Goal: Task Accomplishment & Management: Manage account settings

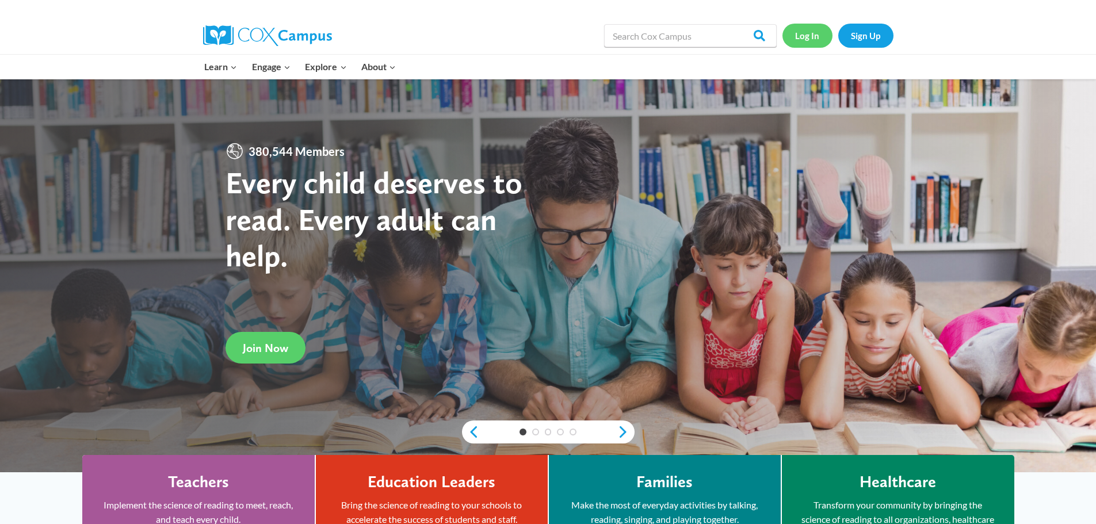
click at [811, 39] on link "Log In" at bounding box center [808, 36] width 50 height 24
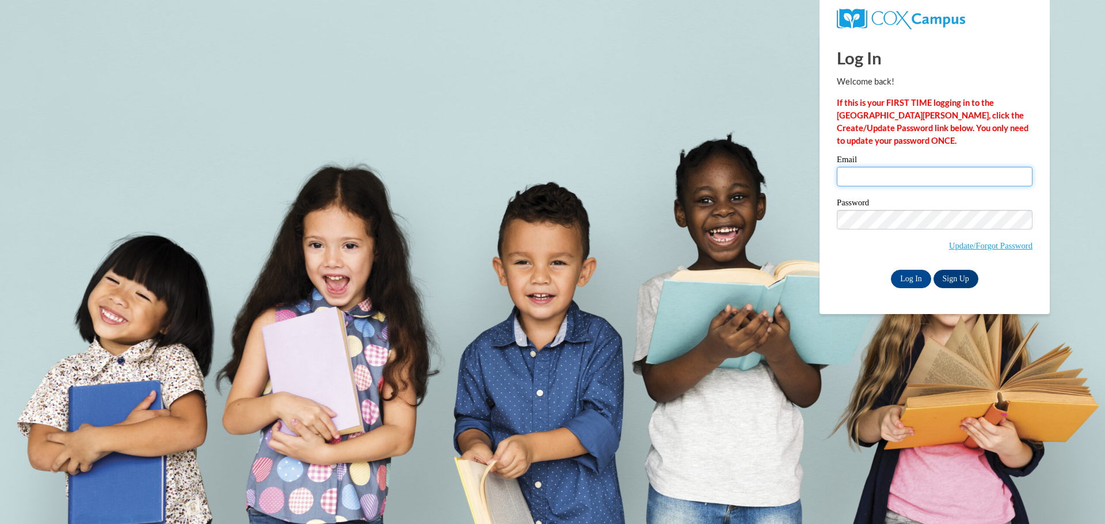
click at [877, 173] on input "Email" at bounding box center [935, 177] width 196 height 20
type input "johnspranza@floydboe.net"
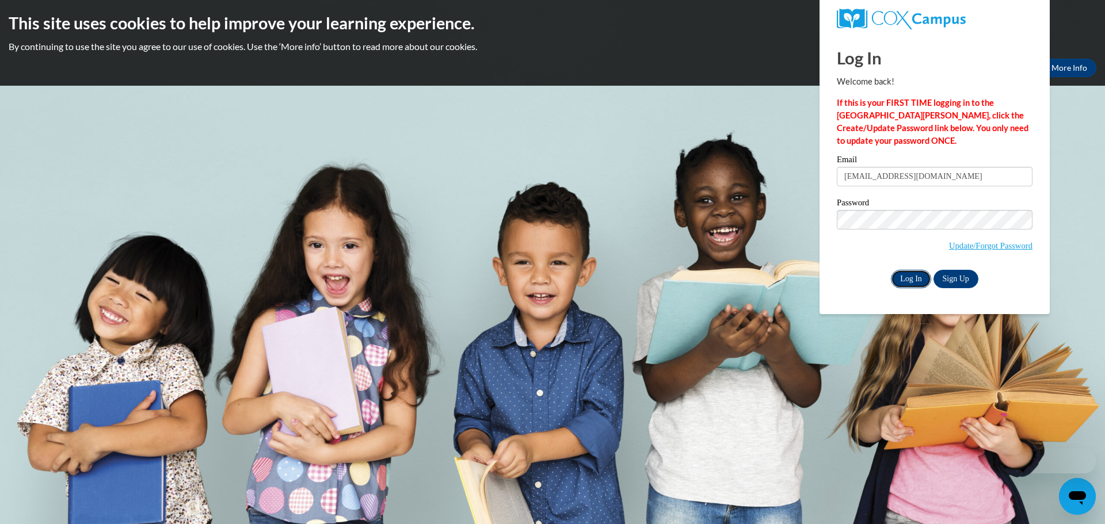
click at [908, 278] on input "Log In" at bounding box center [911, 279] width 40 height 18
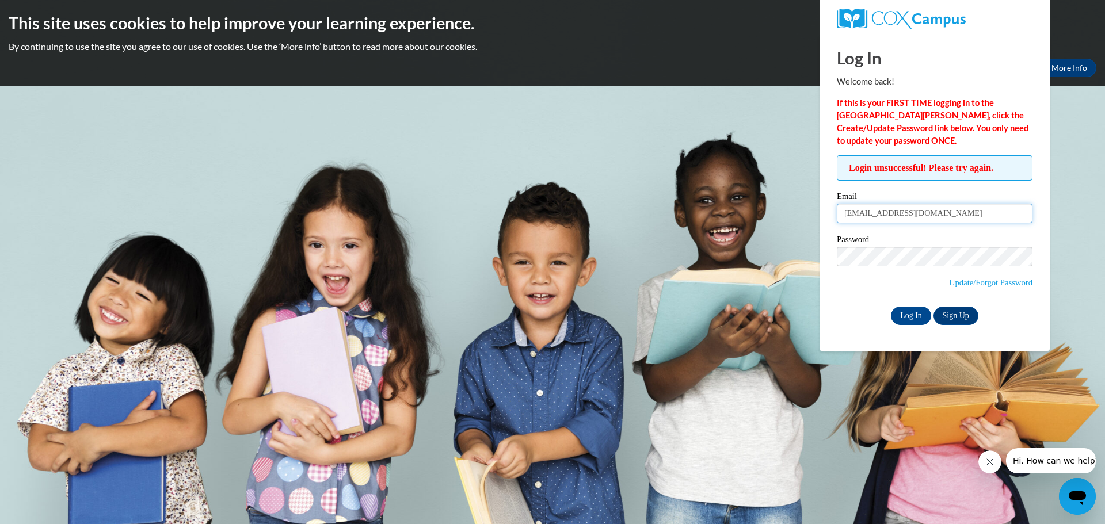
click at [957, 215] on input "[EMAIL_ADDRESS][DOMAIN_NAME]" at bounding box center [935, 214] width 196 height 20
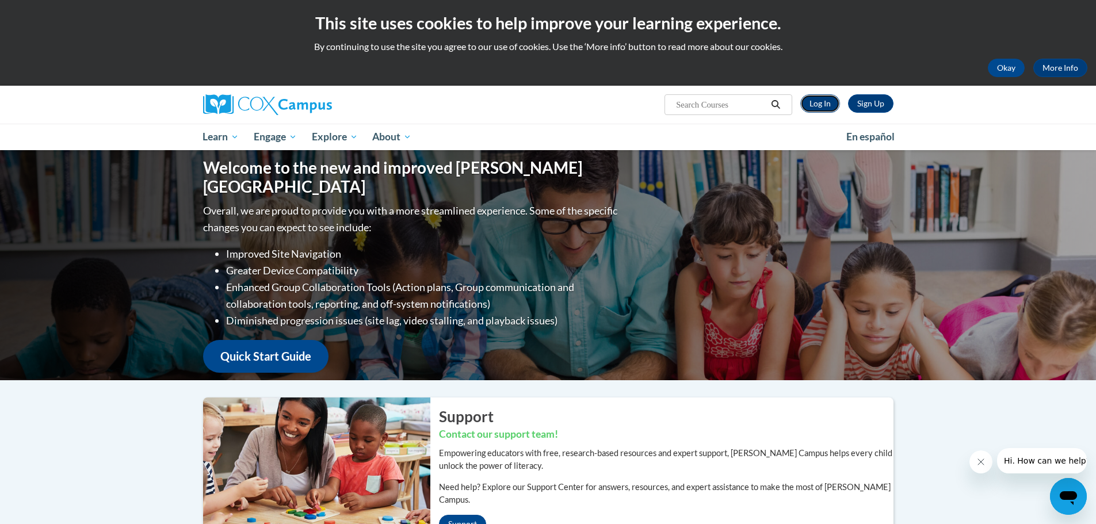
click at [827, 101] on link "Log In" at bounding box center [820, 103] width 40 height 18
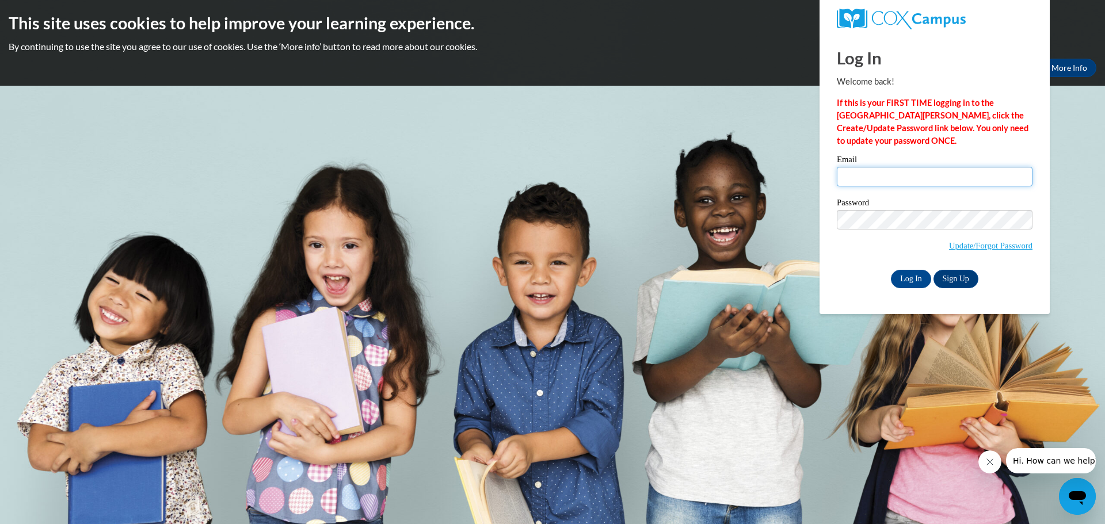
click at [869, 181] on input "Email" at bounding box center [935, 177] width 196 height 20
type input "[EMAIL_ADDRESS][DOMAIN_NAME]"
click at [903, 279] on input "Log In" at bounding box center [911, 279] width 40 height 18
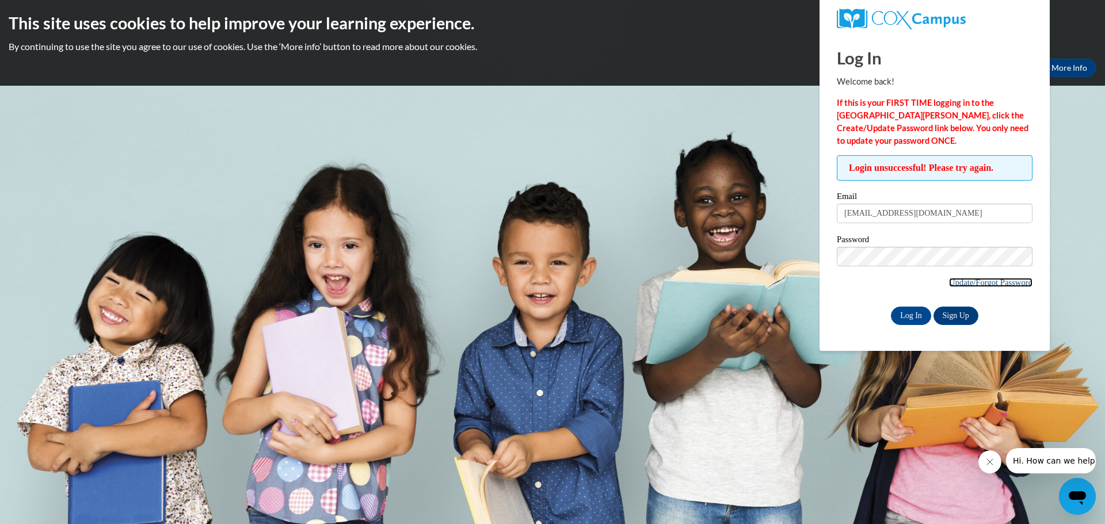
click at [968, 281] on link "Update/Forgot Password" at bounding box center [990, 282] width 83 height 9
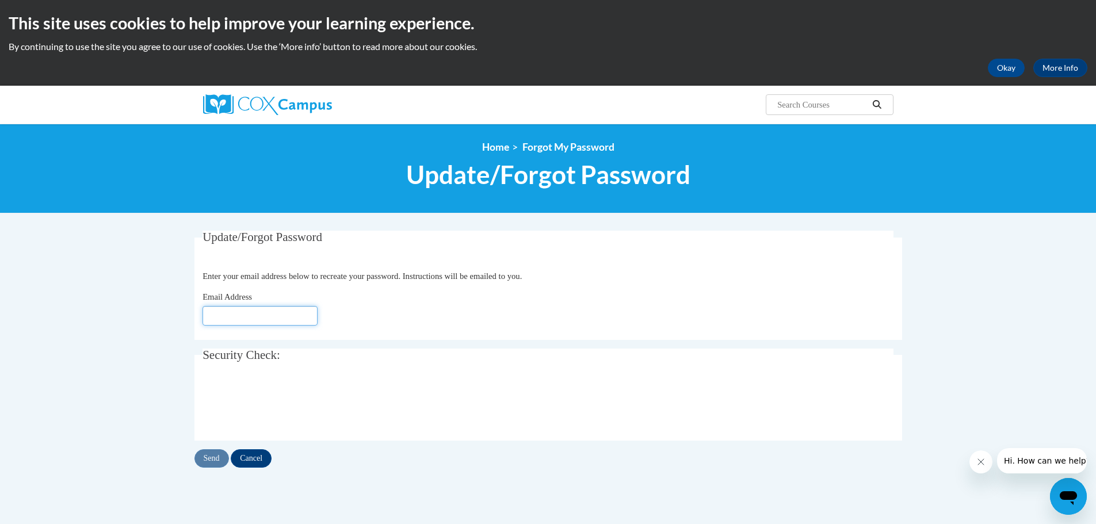
click at [275, 316] on input "Email Address" at bounding box center [260, 316] width 115 height 20
type input "[EMAIL_ADDRESS][DOMAIN_NAME]"
click at [205, 460] on input "Send" at bounding box center [211, 458] width 35 height 18
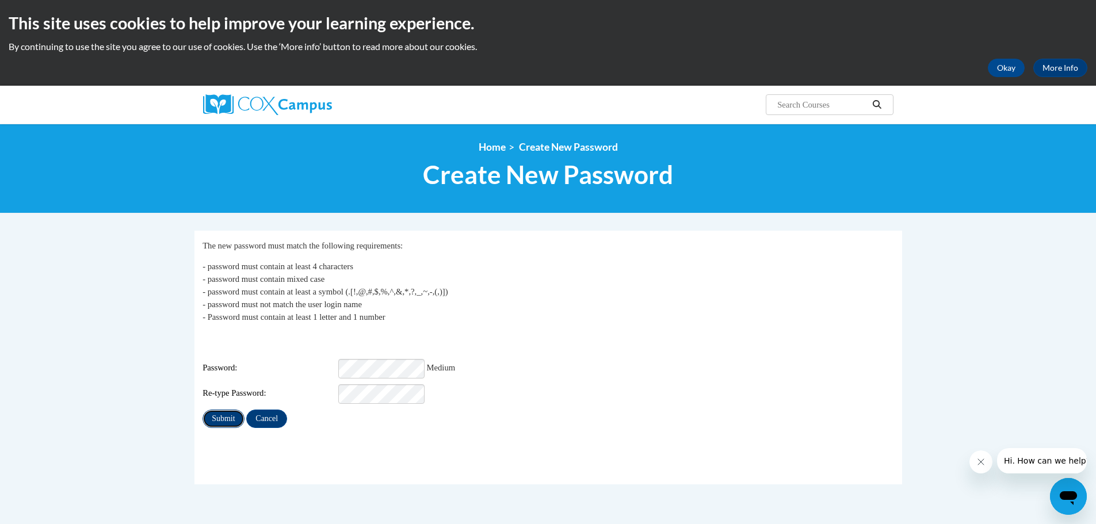
click at [222, 414] on input "Submit" at bounding box center [223, 419] width 41 height 18
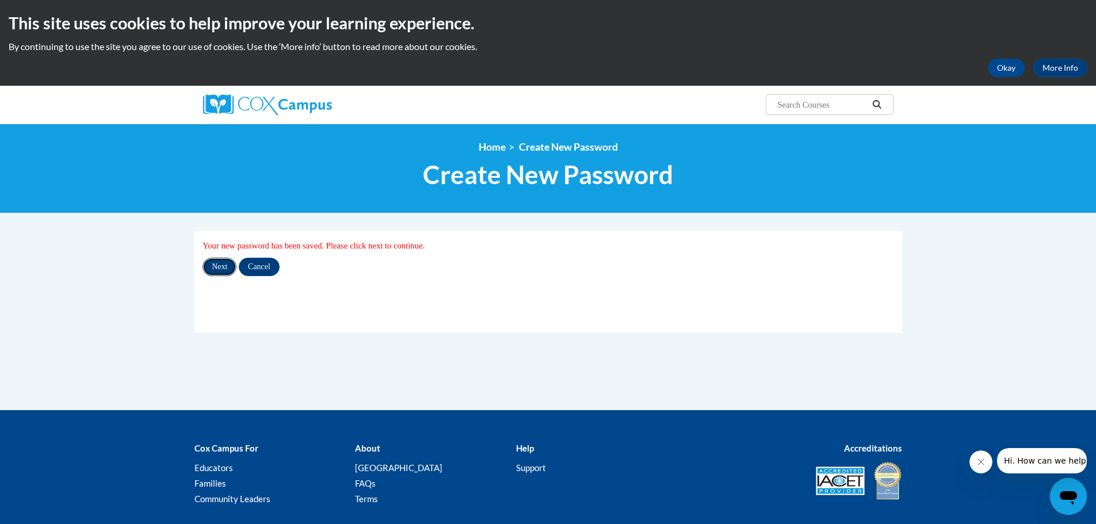
click at [222, 266] on input "Next" at bounding box center [220, 267] width 34 height 18
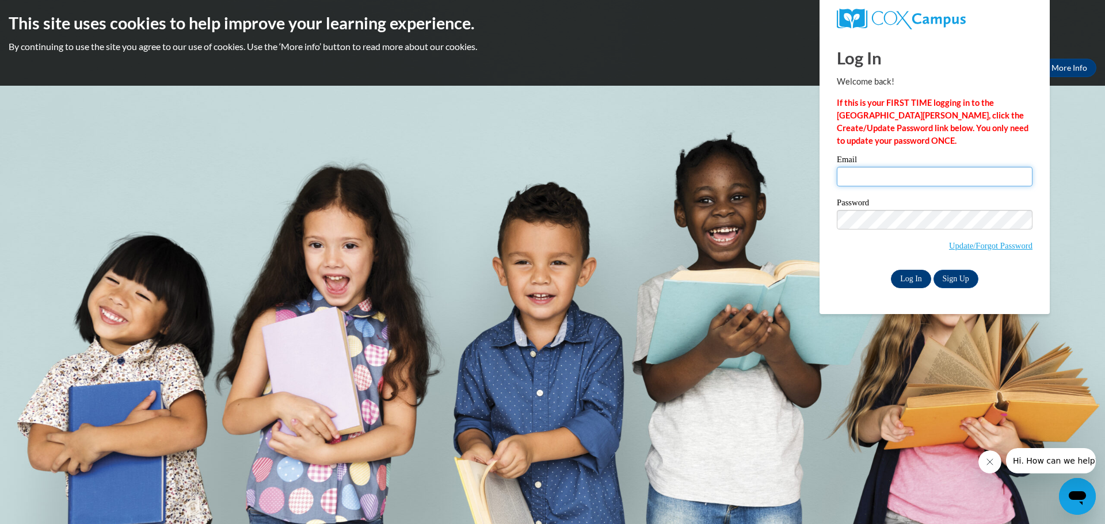
type input "johnspranza@floydboe.net"
click at [906, 280] on input "Log In" at bounding box center [911, 279] width 40 height 18
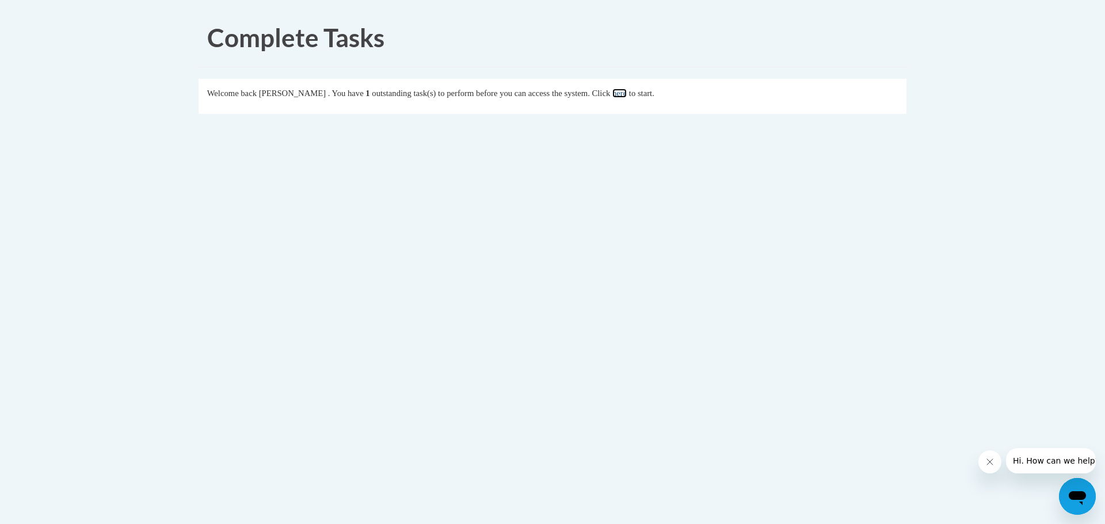
click at [627, 97] on link "here" at bounding box center [619, 93] width 14 height 9
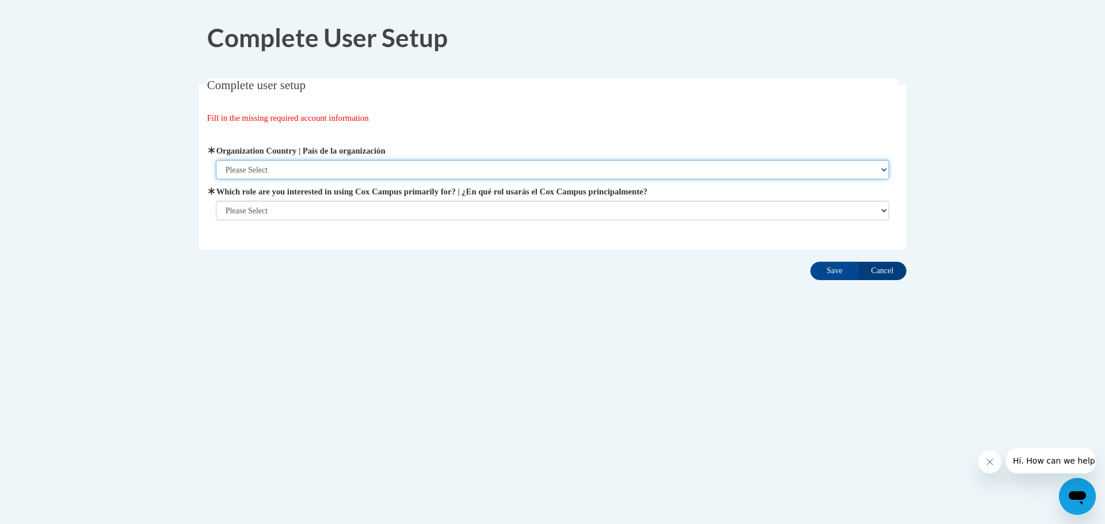
click at [435, 169] on select "Please Select United States | Estados Unidos Outside of the United States | Fue…" at bounding box center [553, 170] width 674 height 20
select select "ad49bcad-a171-4b2e-b99c-48b446064914"
click at [216, 160] on select "Please Select United States | Estados Unidos Outside of the United States | Fue…" at bounding box center [553, 170] width 674 height 20
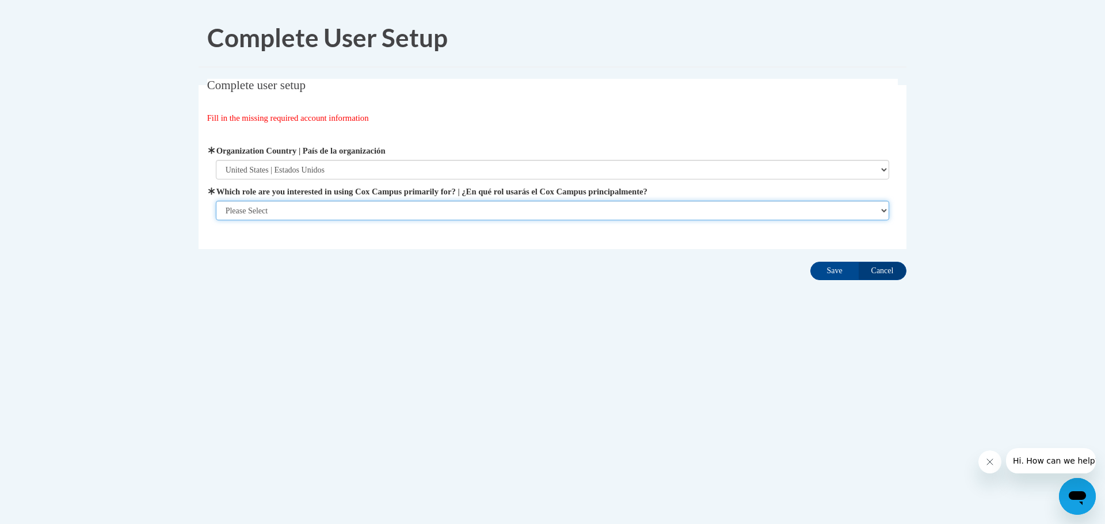
click at [369, 209] on select "Please Select College/University | Colegio/Universidad Community/Nonprofit Part…" at bounding box center [553, 211] width 674 height 20
select select "fbf2d438-af2f-41f8-98f1-81c410e29de3"
click at [216, 220] on select "Please Select College/University | Colegio/Universidad Community/Nonprofit Part…" at bounding box center [553, 211] width 674 height 20
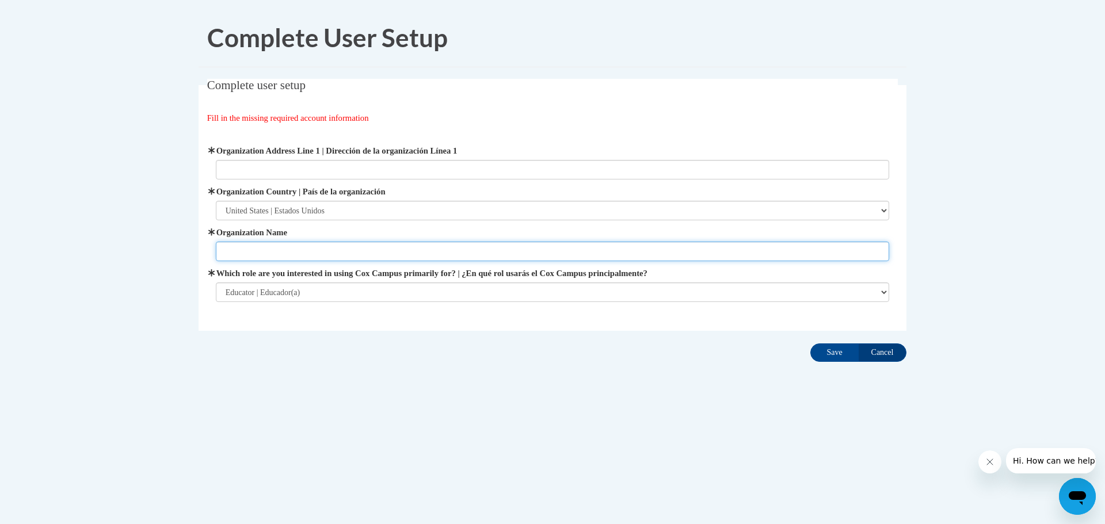
click at [284, 250] on input "Organization Name" at bounding box center [553, 252] width 674 height 20
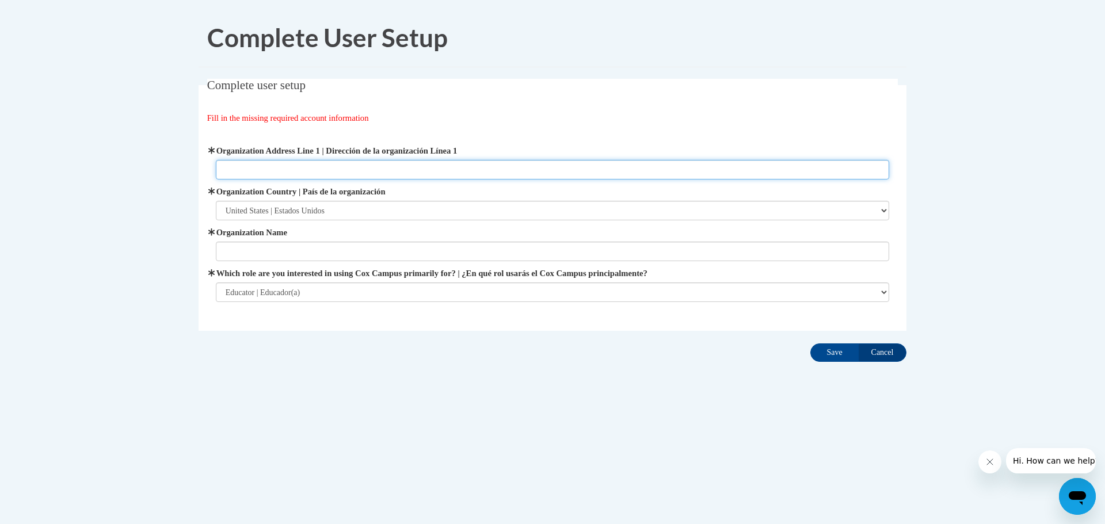
click at [268, 168] on input "Organization Address Line 1 | Dirección de la organización Línea 1" at bounding box center [553, 170] width 674 height 20
type input "1 Dragon Drive SE"
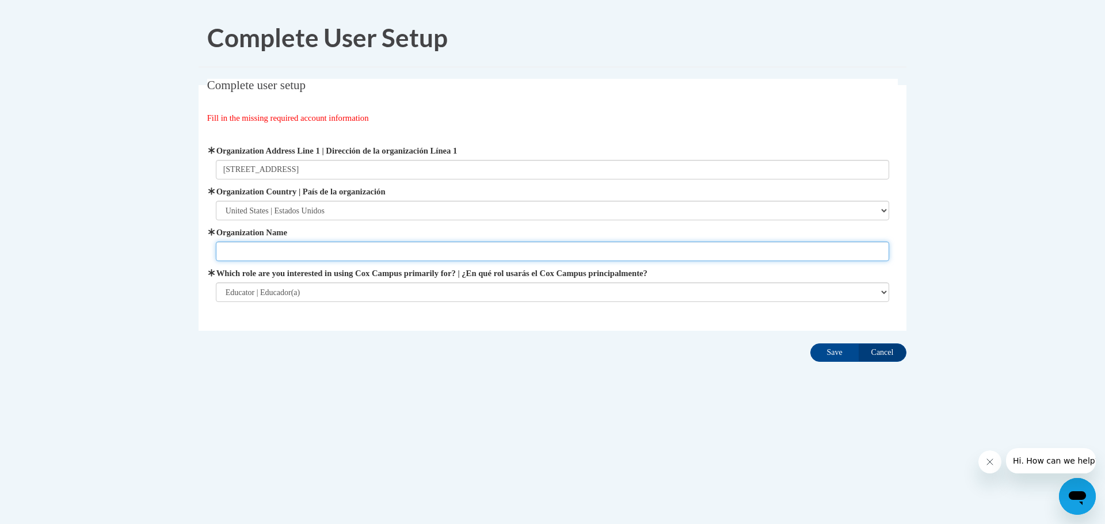
click at [268, 251] on input "Organization Name" at bounding box center [553, 252] width 674 height 20
type input "Floyd County Schools"
click at [832, 350] on input "Save" at bounding box center [834, 352] width 48 height 18
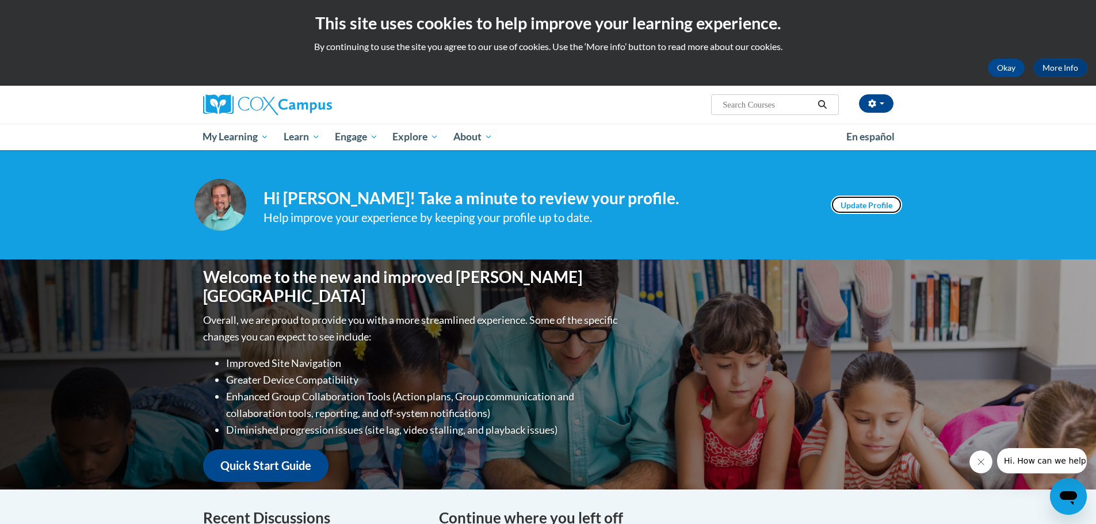
click at [859, 207] on link "Update Profile" at bounding box center [866, 205] width 71 height 18
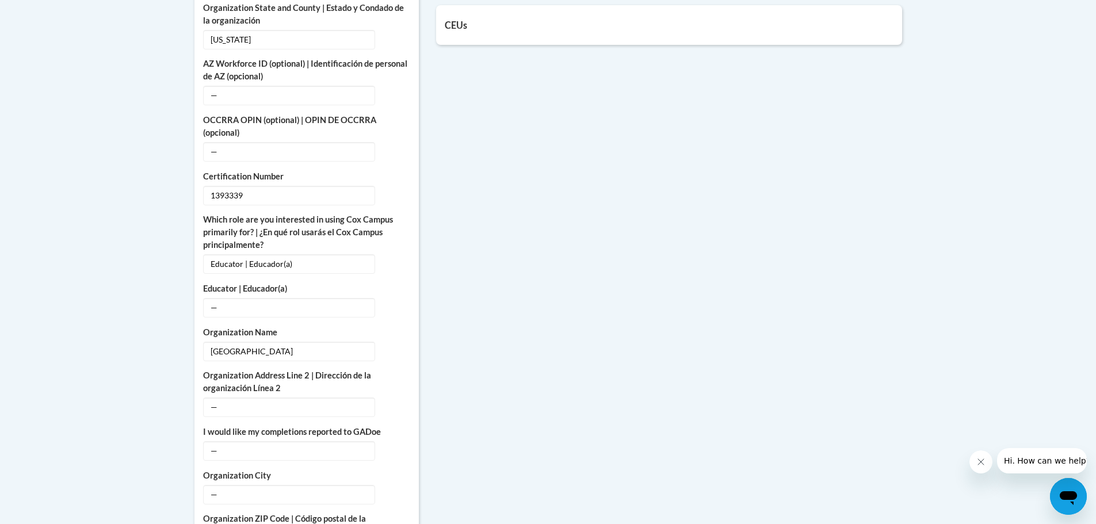
scroll to position [633, 0]
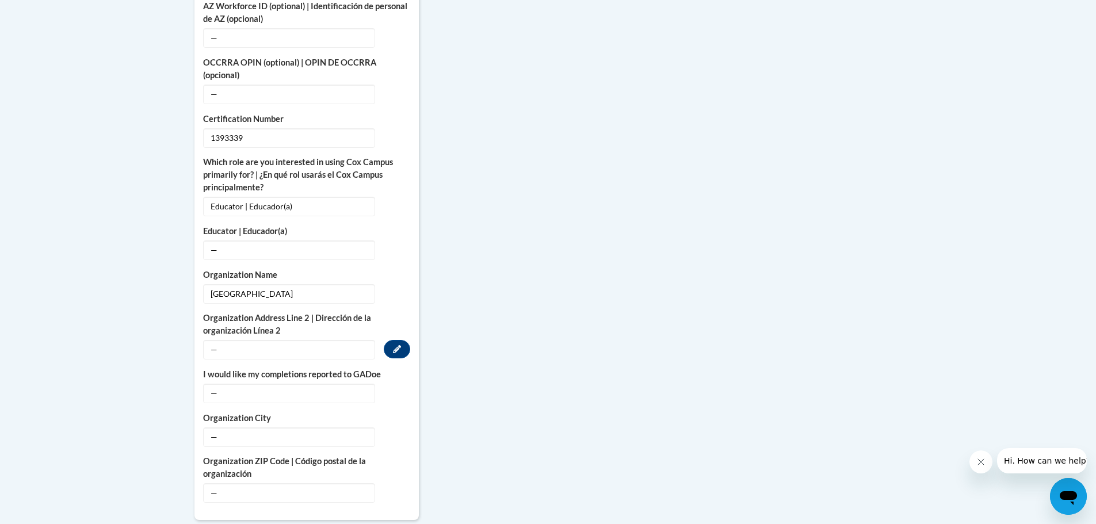
click at [227, 340] on span "—" at bounding box center [289, 350] width 172 height 20
click at [250, 384] on span "—" at bounding box center [289, 394] width 172 height 20
click at [399, 389] on icon "Custom profile fields" at bounding box center [397, 393] width 8 height 8
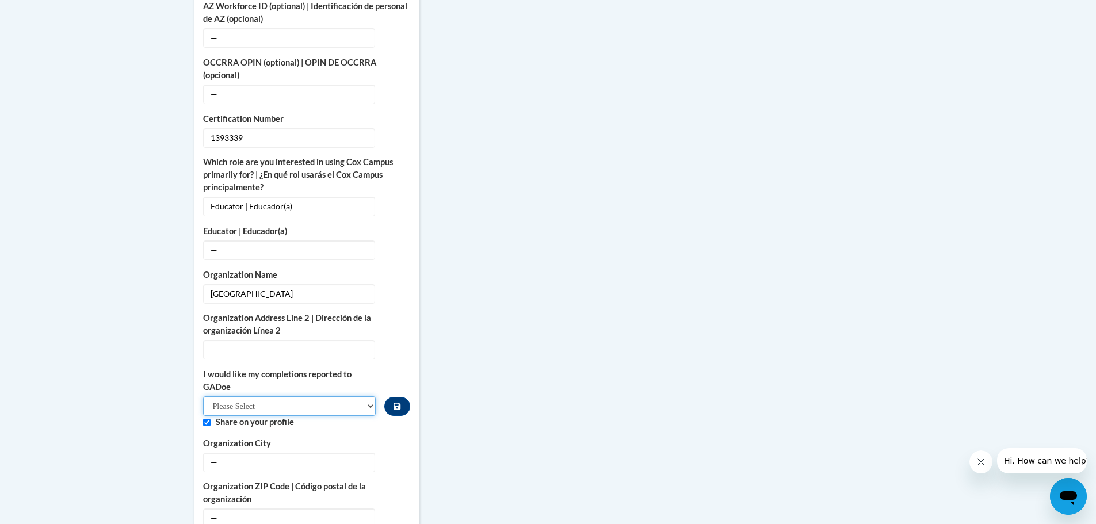
click at [302, 398] on select "Please Select Yes No" at bounding box center [289, 406] width 173 height 20
select select "603ba6f8-c7dd-435b-84cd-d4c8cfb77024"
click at [203, 396] on select "Please Select Yes No" at bounding box center [289, 406] width 173 height 20
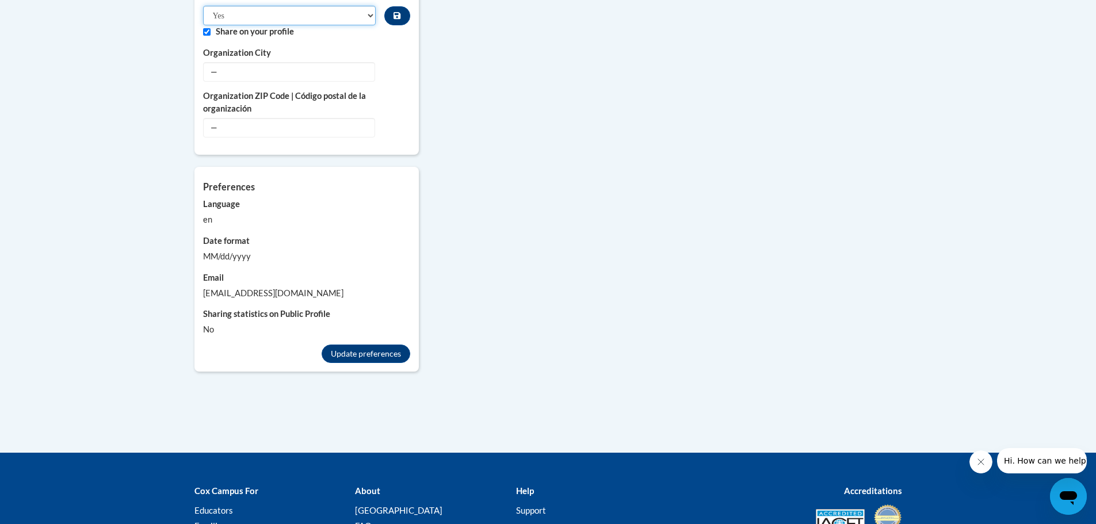
scroll to position [1093, 0]
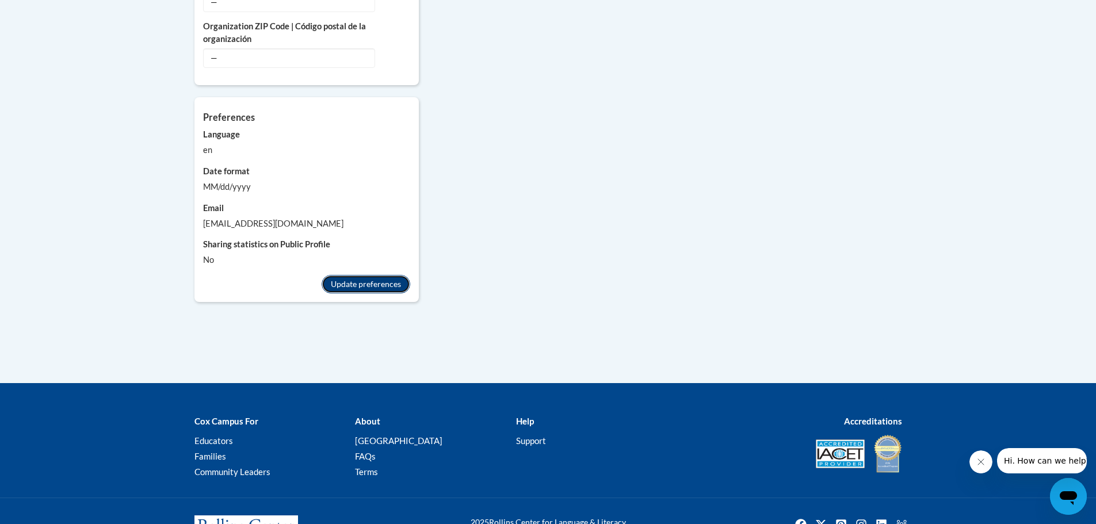
click at [360, 275] on button "Update preferences" at bounding box center [366, 284] width 89 height 18
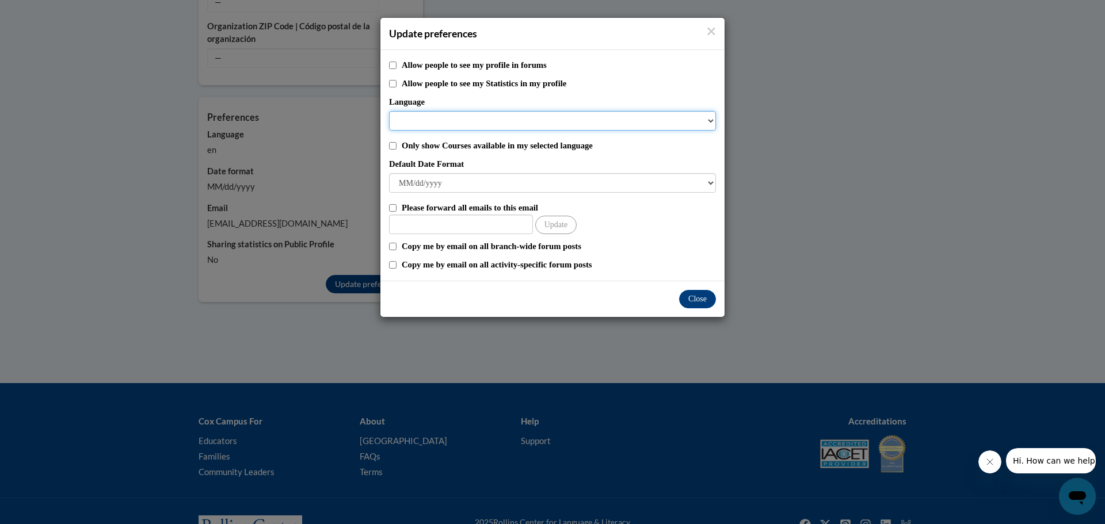
click at [488, 122] on select "Language" at bounding box center [552, 121] width 327 height 20
click at [694, 300] on button "Close" at bounding box center [697, 299] width 37 height 18
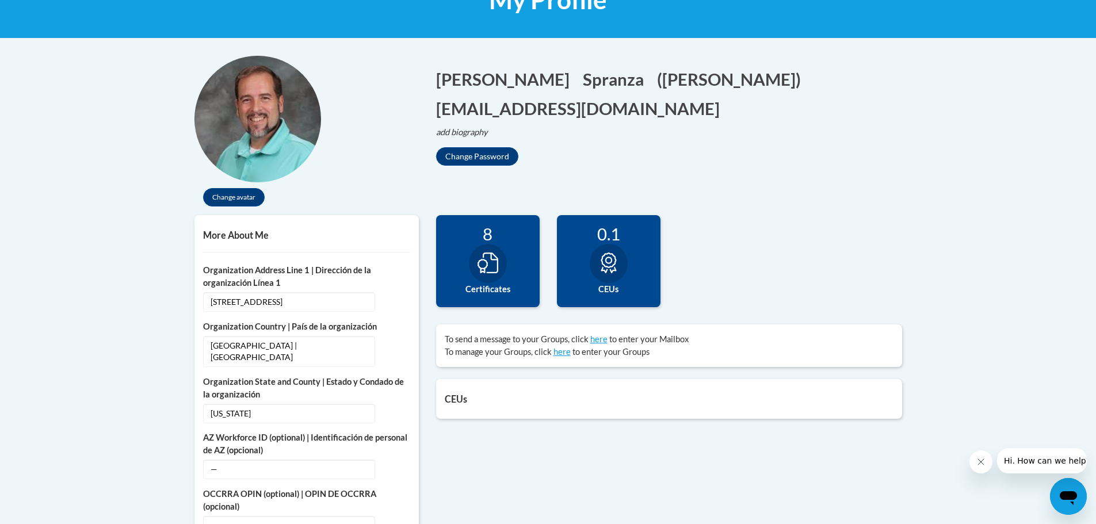
scroll to position [173, 0]
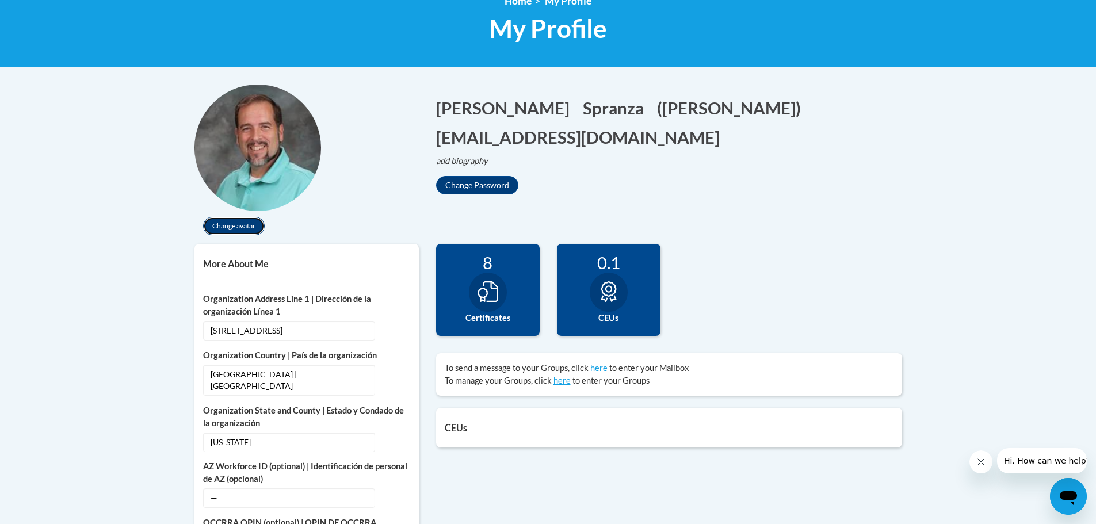
click at [243, 228] on button "Change avatar" at bounding box center [234, 226] width 62 height 18
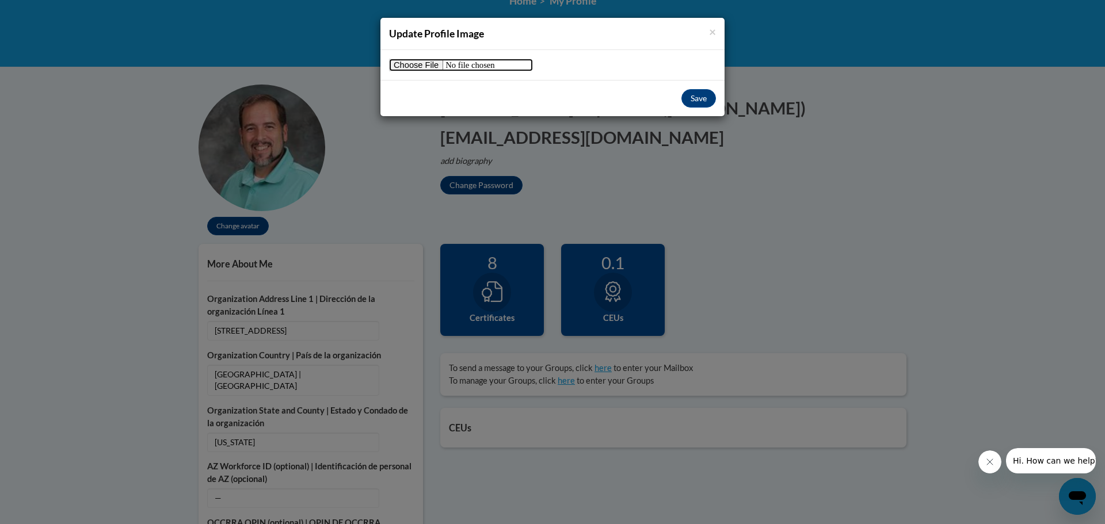
click at [419, 66] on input "file" at bounding box center [461, 65] width 144 height 13
type input "C:\fakepath\Spranza_crop.jpg"
click at [700, 100] on button "Save" at bounding box center [698, 98] width 35 height 18
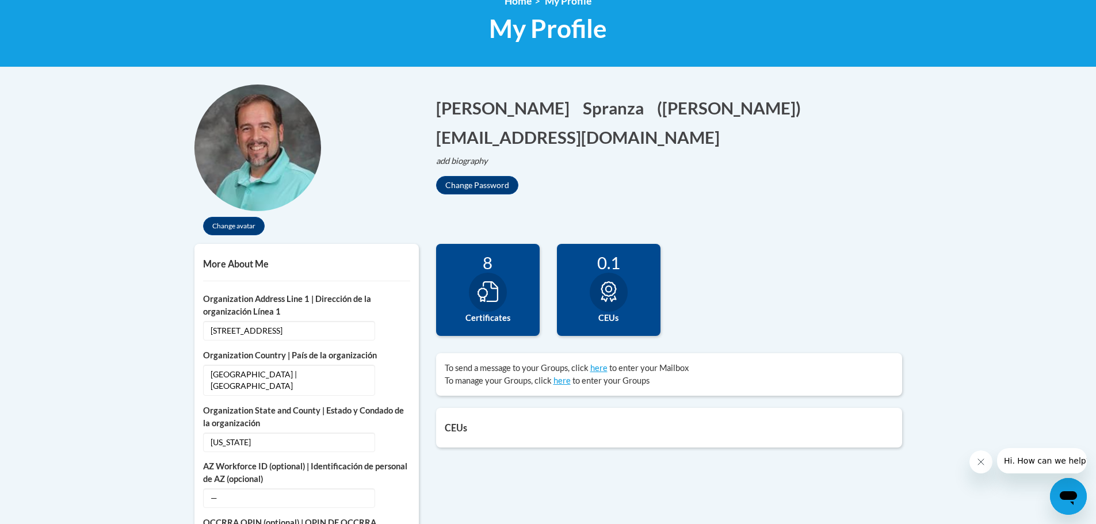
click at [497, 289] on icon at bounding box center [488, 291] width 21 height 21
click at [493, 317] on label "Certificates" at bounding box center [488, 318] width 86 height 13
click at [489, 265] on div "8" at bounding box center [488, 263] width 86 height 20
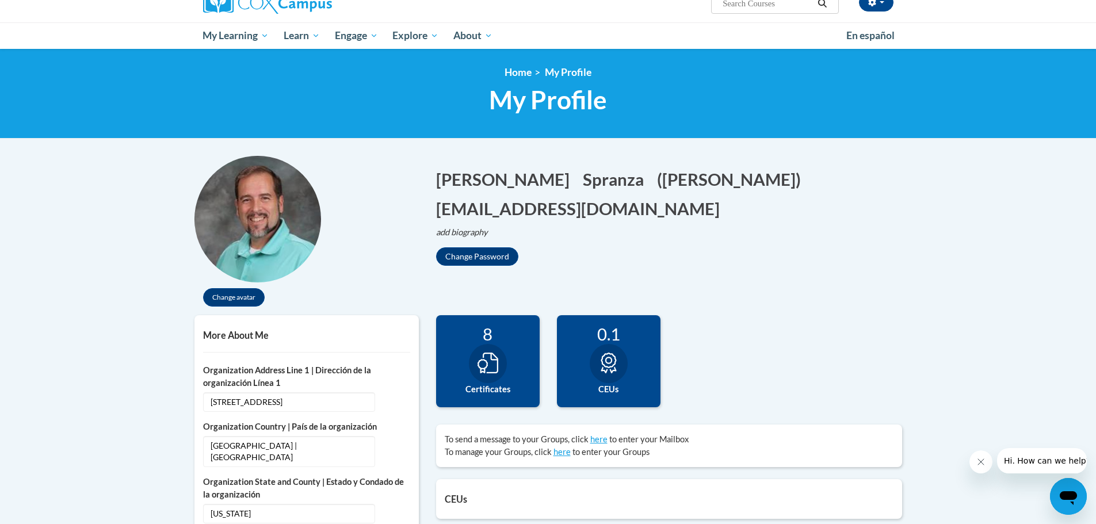
scroll to position [0, 0]
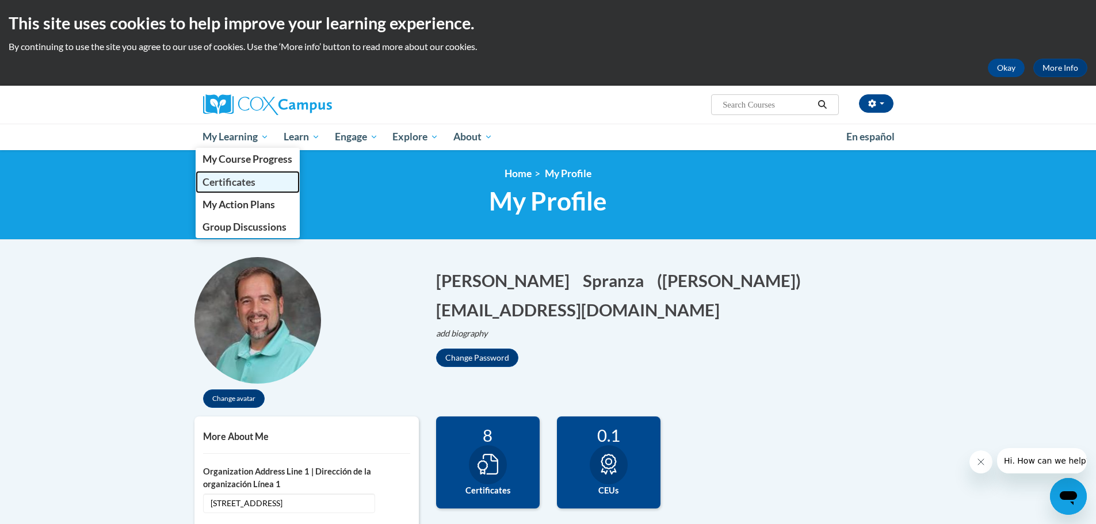
click at [228, 182] on span "Certificates" at bounding box center [229, 182] width 53 height 12
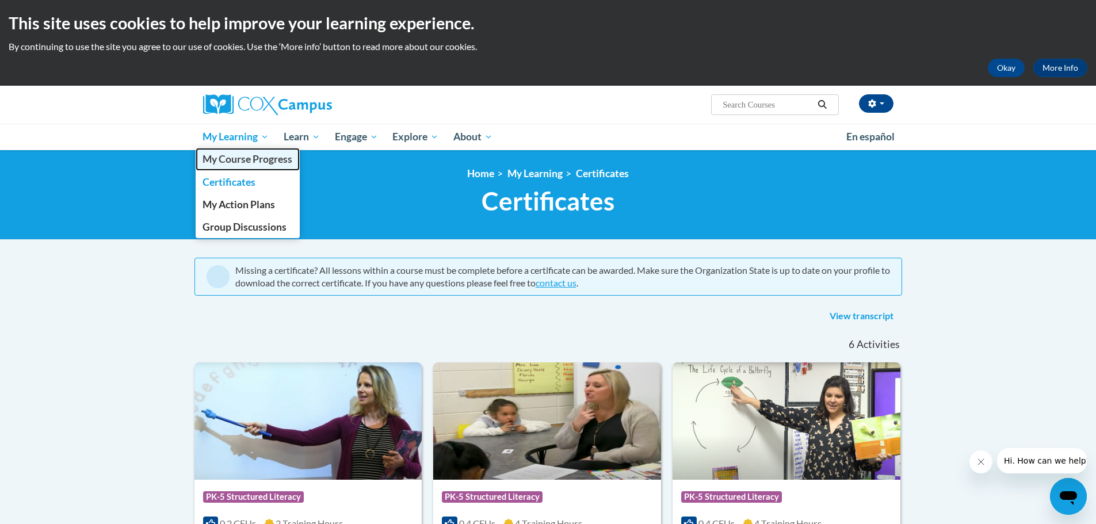
click at [238, 163] on span "My Course Progress" at bounding box center [248, 159] width 90 height 12
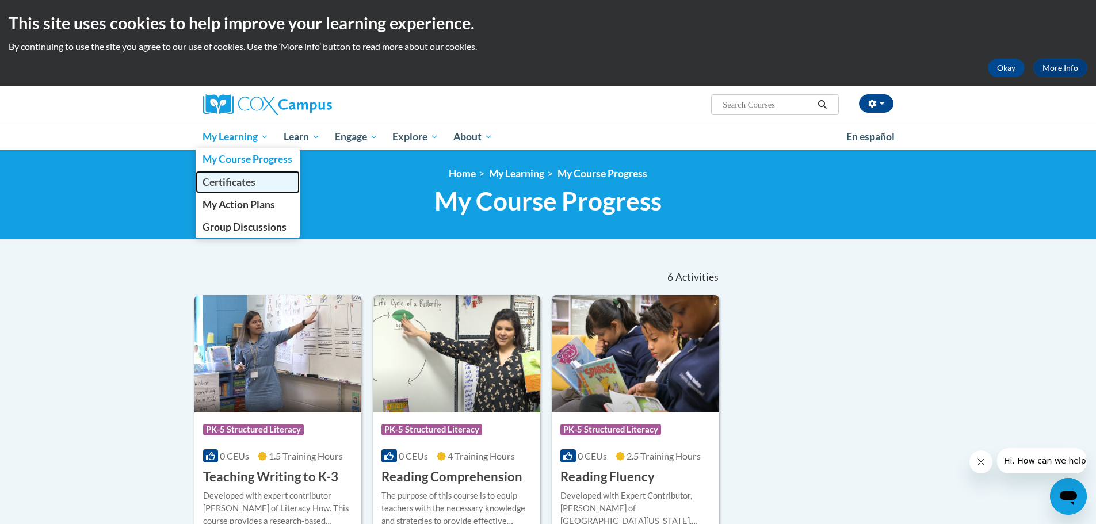
click at [226, 182] on span "Certificates" at bounding box center [229, 182] width 53 height 12
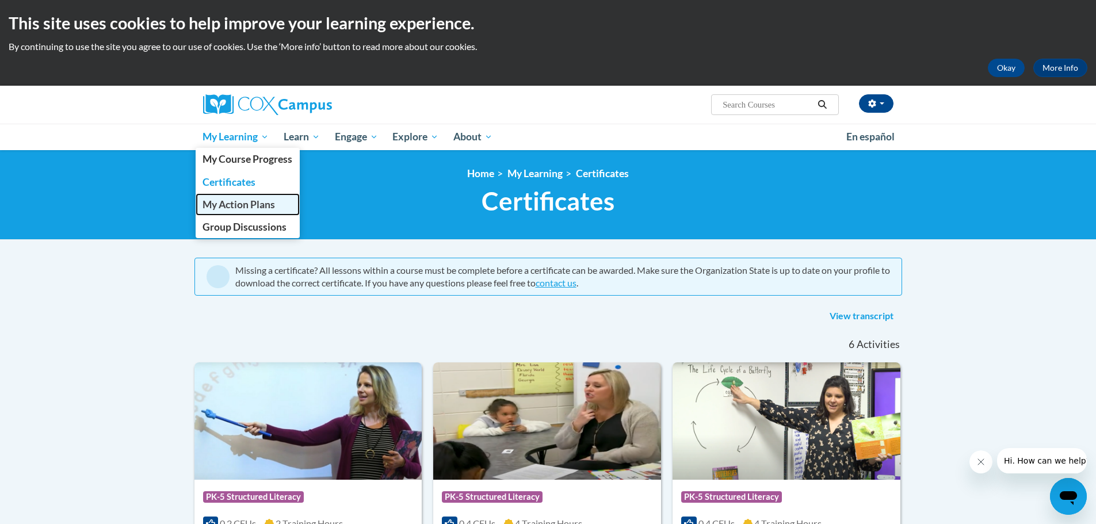
click at [231, 206] on span "My Action Plans" at bounding box center [239, 205] width 72 height 12
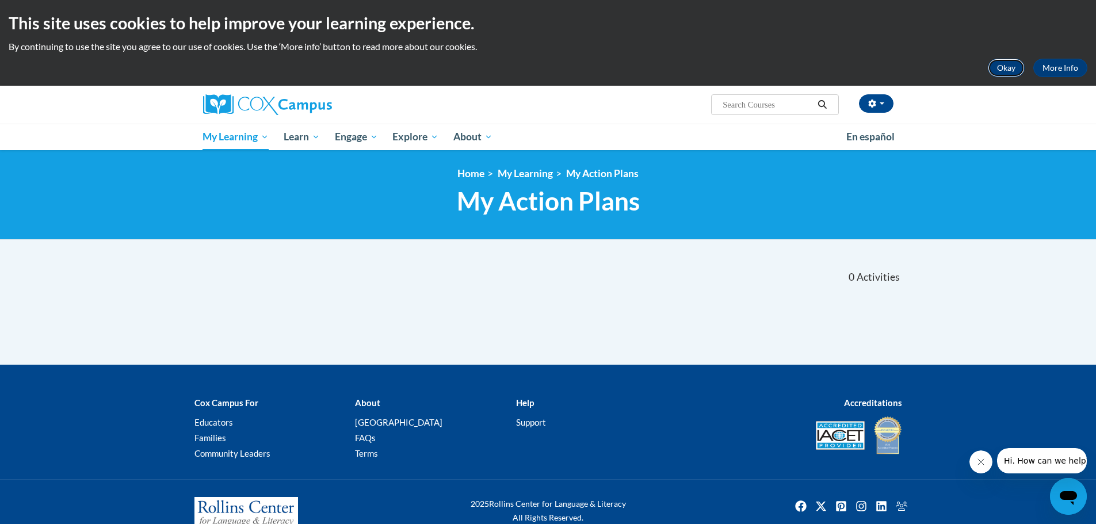
click at [1005, 67] on button "Okay" at bounding box center [1006, 68] width 37 height 18
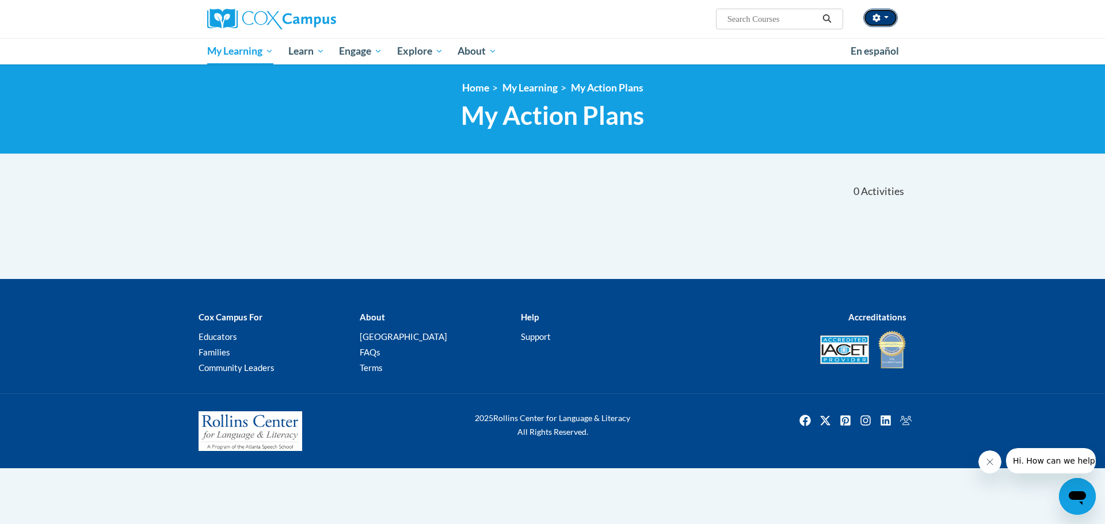
click at [885, 18] on span "button" at bounding box center [886, 17] width 5 height 2
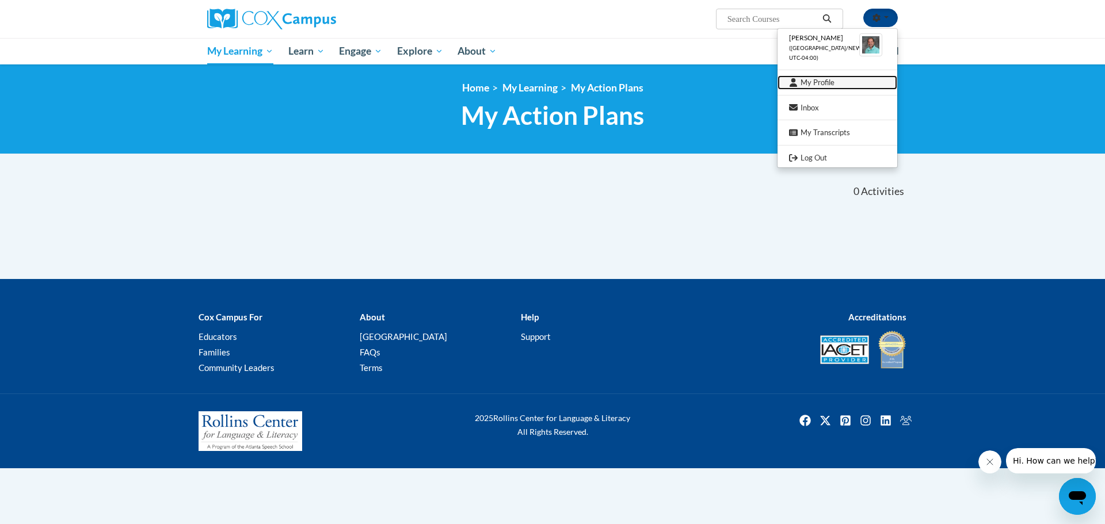
click at [835, 82] on link "My Profile" at bounding box center [837, 82] width 120 height 14
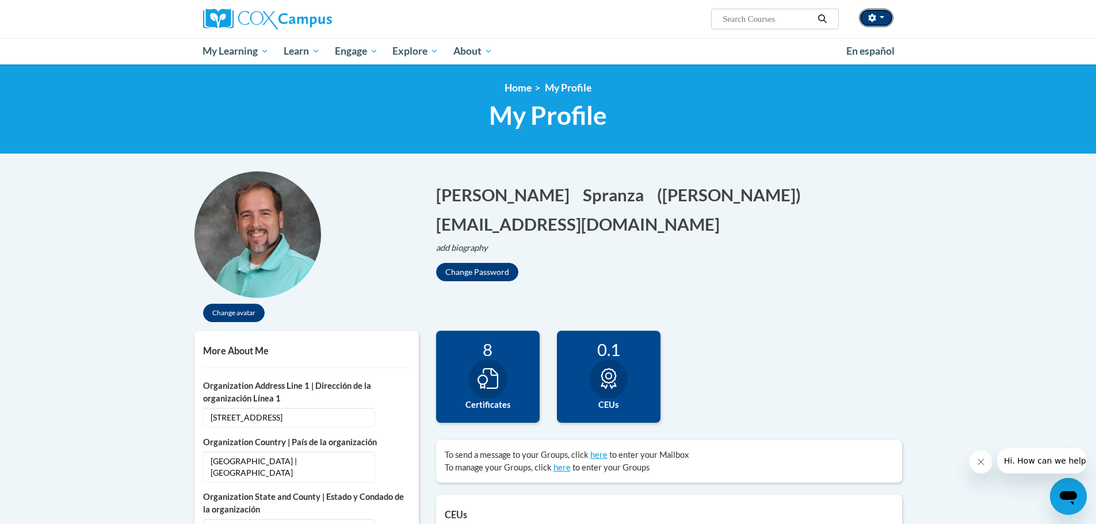
click at [885, 17] on button "button" at bounding box center [876, 18] width 35 height 18
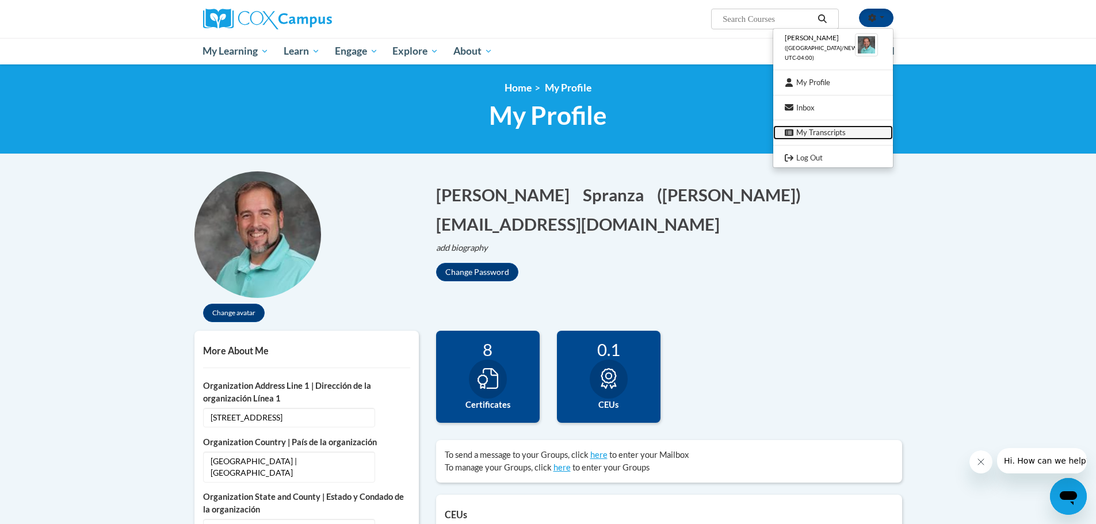
click at [840, 132] on link "My Transcripts" at bounding box center [833, 132] width 120 height 14
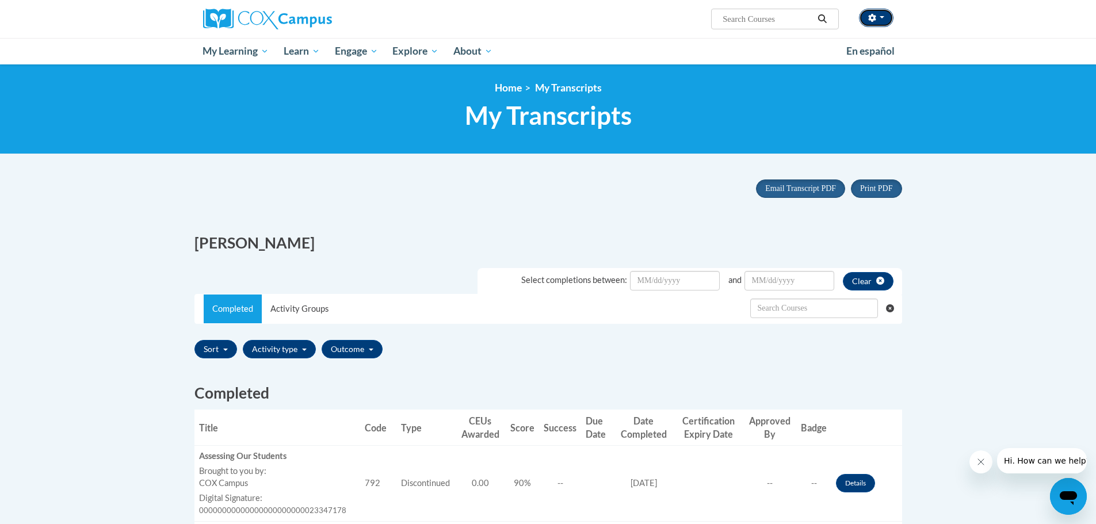
click at [871, 20] on icon "button" at bounding box center [871, 18] width 7 height 8
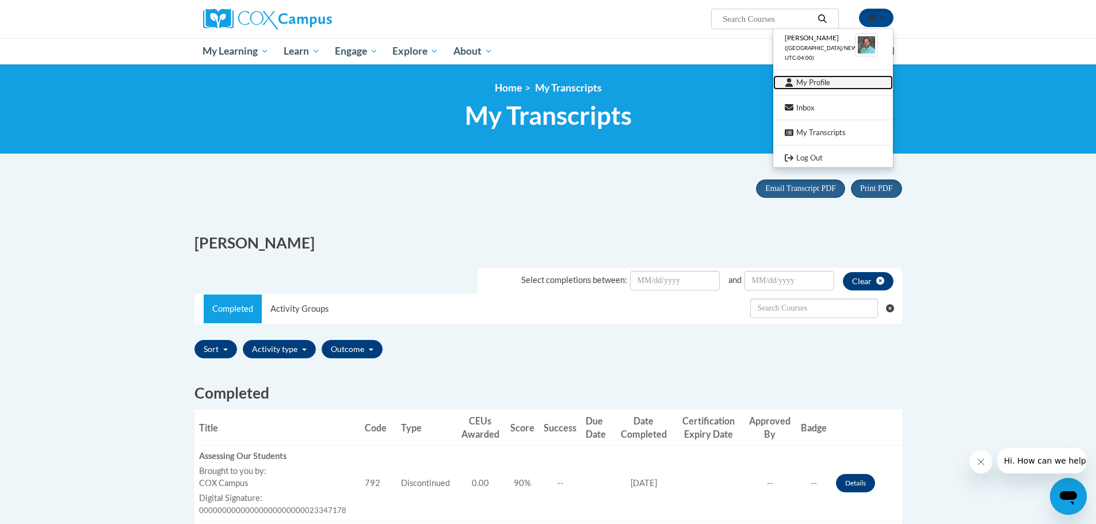
click at [816, 82] on link "My Profile" at bounding box center [833, 82] width 120 height 14
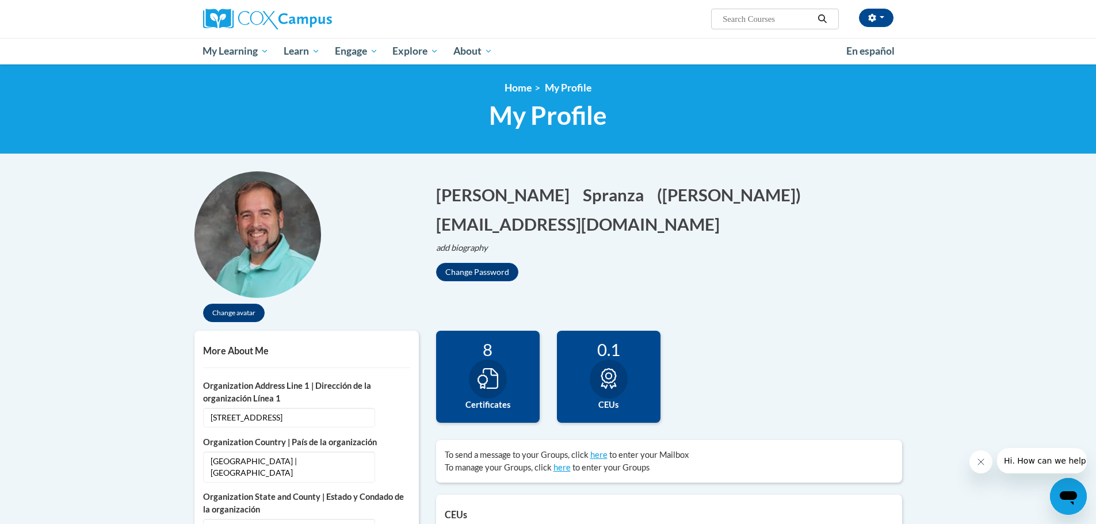
click at [617, 378] on icon at bounding box center [608, 378] width 21 height 21
click at [879, 20] on button "button" at bounding box center [876, 18] width 35 height 18
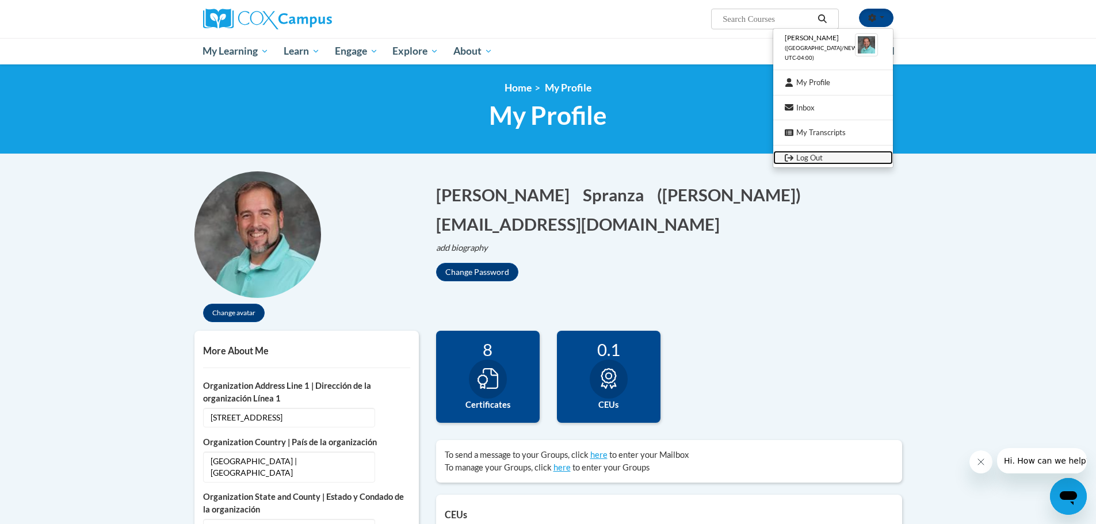
click at [814, 158] on link "Log Out" at bounding box center [833, 158] width 120 height 14
